Goal: Task Accomplishment & Management: Use online tool/utility

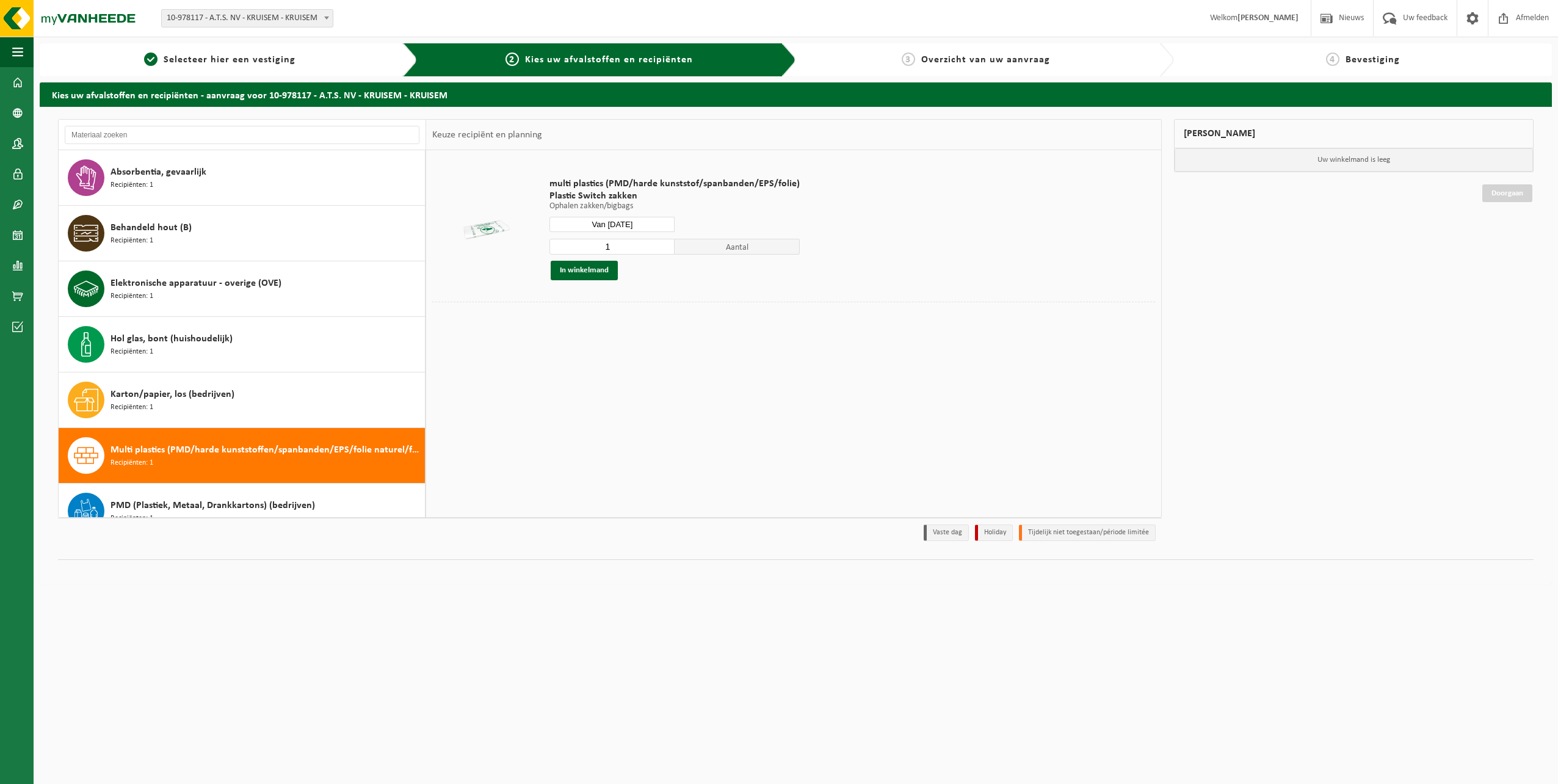
scroll to position [278, 0]
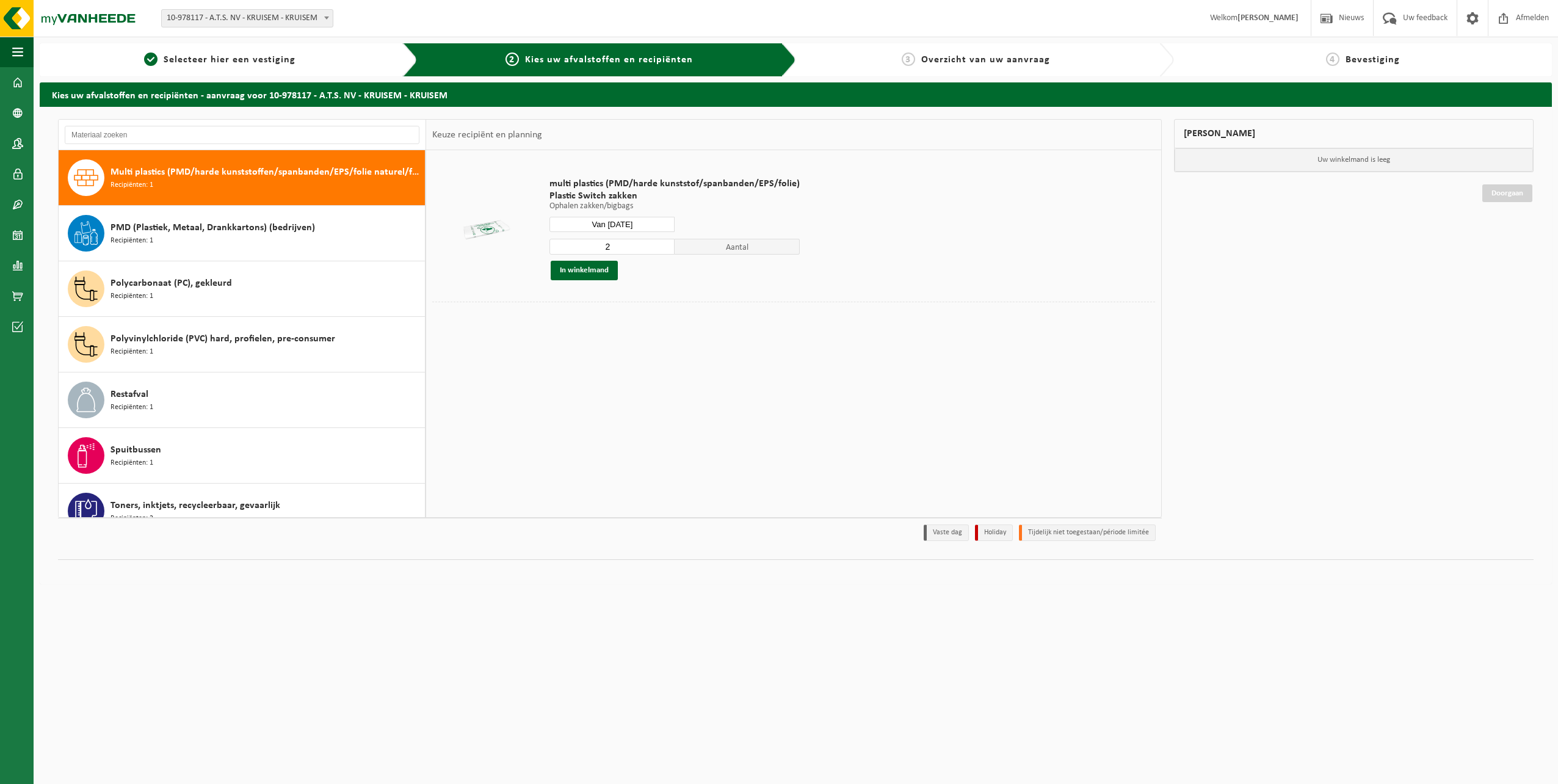
click at [665, 245] on input "2" at bounding box center [612, 246] width 125 height 16
click at [665, 245] on input "3" at bounding box center [612, 246] width 125 height 16
click at [665, 245] on input "4" at bounding box center [612, 246] width 125 height 16
click at [665, 245] on input "5" at bounding box center [612, 246] width 125 height 16
click at [665, 245] on input "6" at bounding box center [612, 246] width 125 height 16
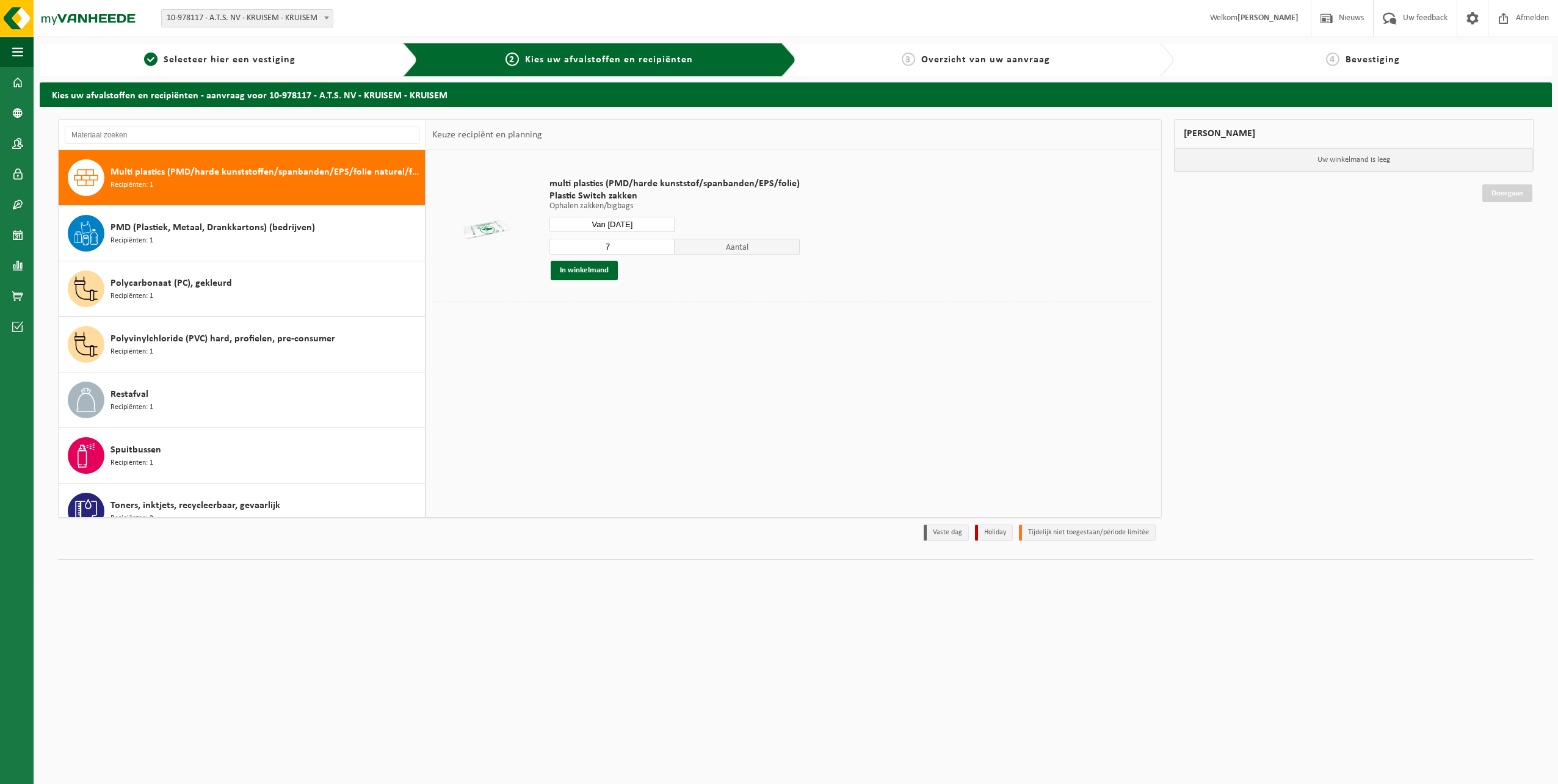
click at [665, 245] on input "7" at bounding box center [612, 246] width 125 height 16
click at [665, 245] on input "8" at bounding box center [612, 246] width 125 height 16
click at [665, 245] on input "9" at bounding box center [612, 246] width 125 height 16
click at [665, 245] on input "10" at bounding box center [612, 246] width 125 height 16
click at [665, 245] on input "11" at bounding box center [612, 246] width 125 height 16
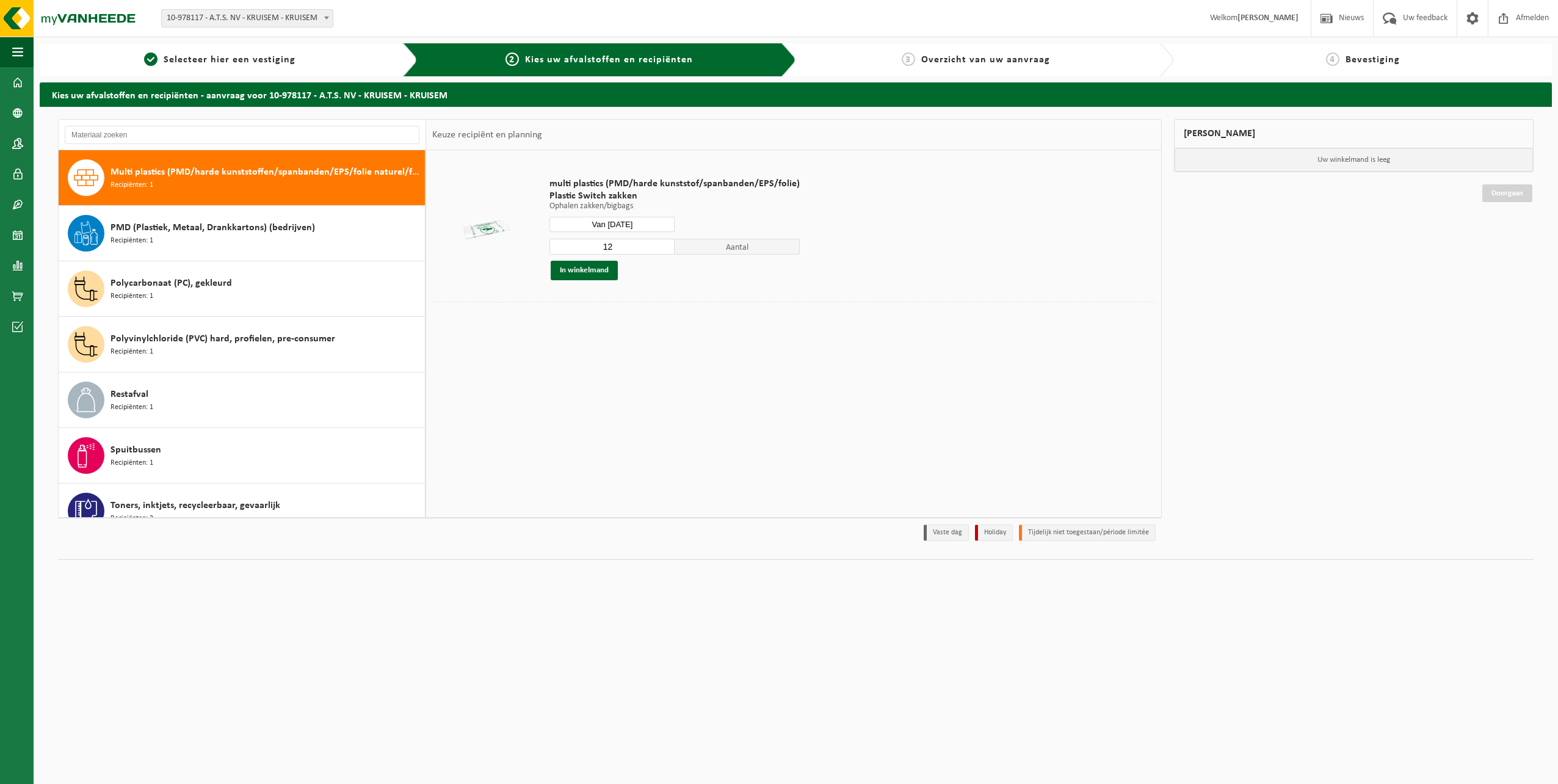
click at [665, 245] on input "12" at bounding box center [612, 246] width 125 height 16
type input "14"
click at [582, 265] on button "In winkelmand" at bounding box center [584, 270] width 67 height 20
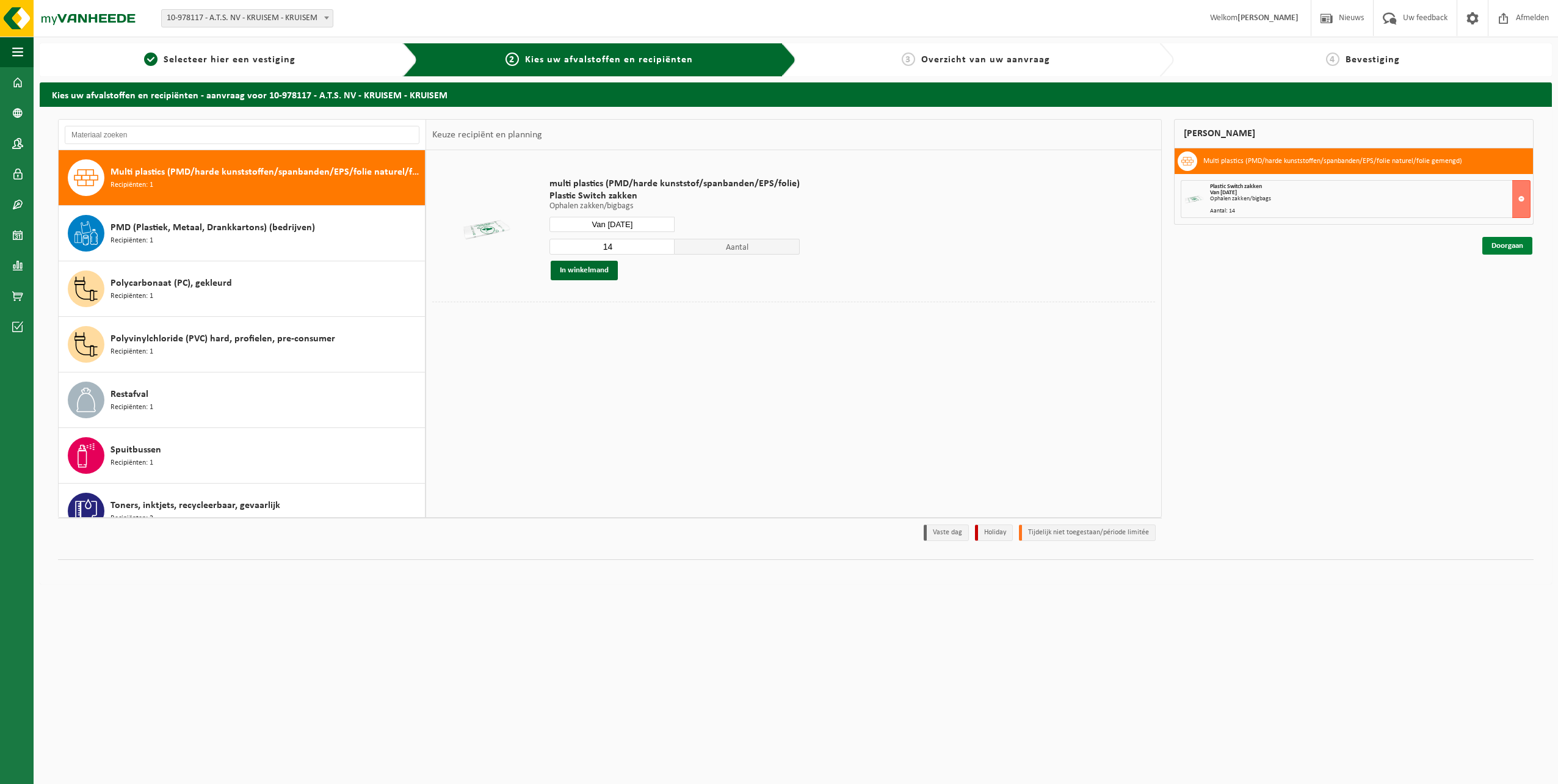
click at [1509, 244] on link "Doorgaan" at bounding box center [1508, 245] width 50 height 18
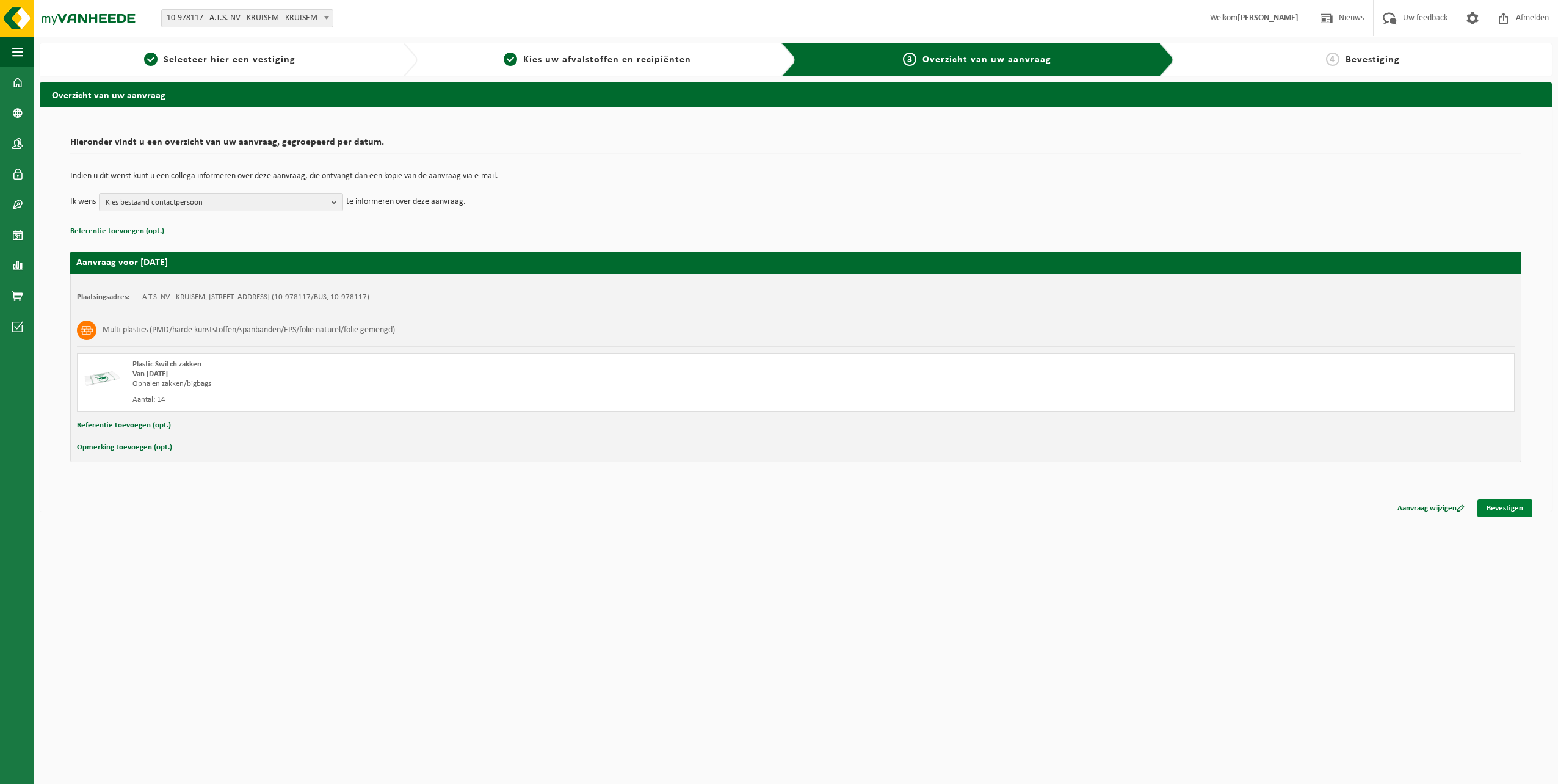
click at [1516, 507] on link "Bevestigen" at bounding box center [1504, 508] width 55 height 18
